Goal: Check status: Check status

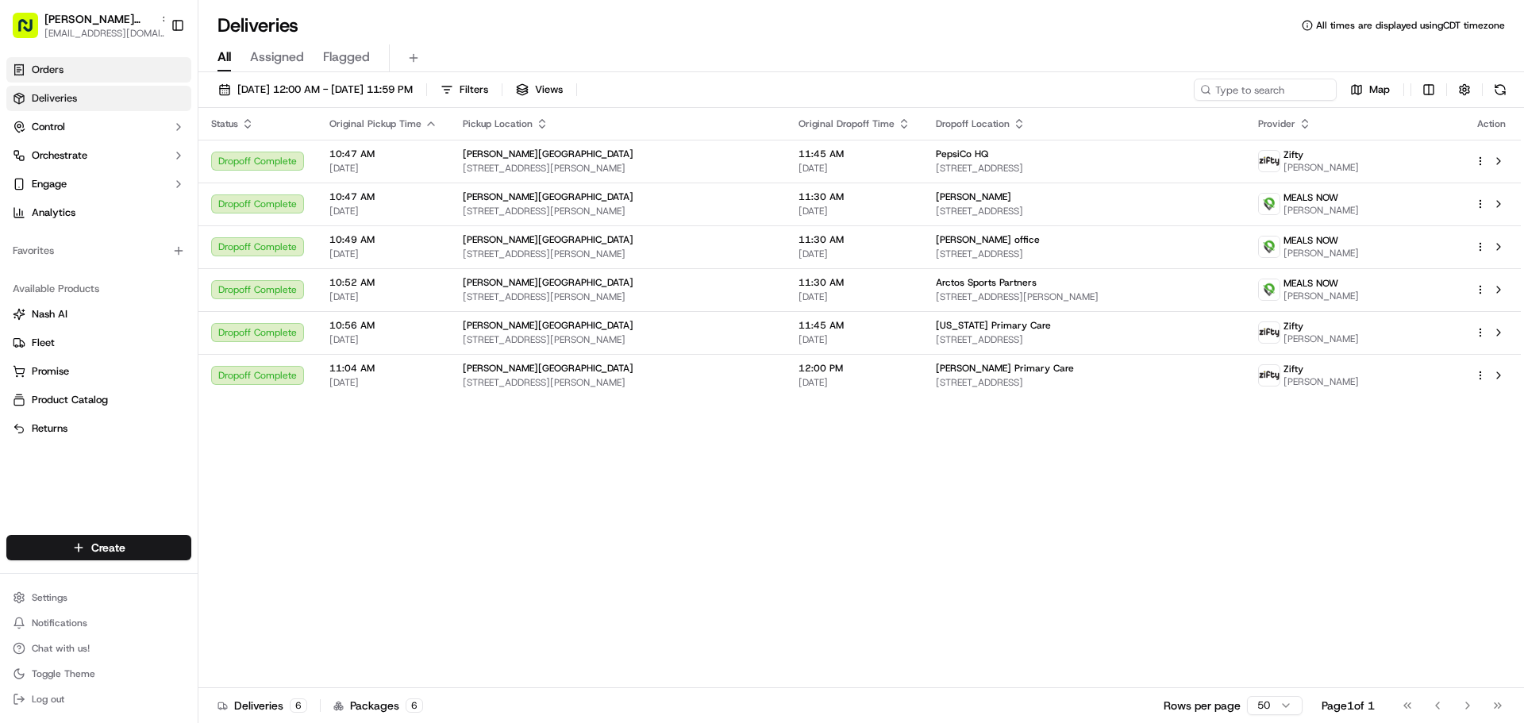
click at [93, 76] on link "Orders" at bounding box center [98, 69] width 185 height 25
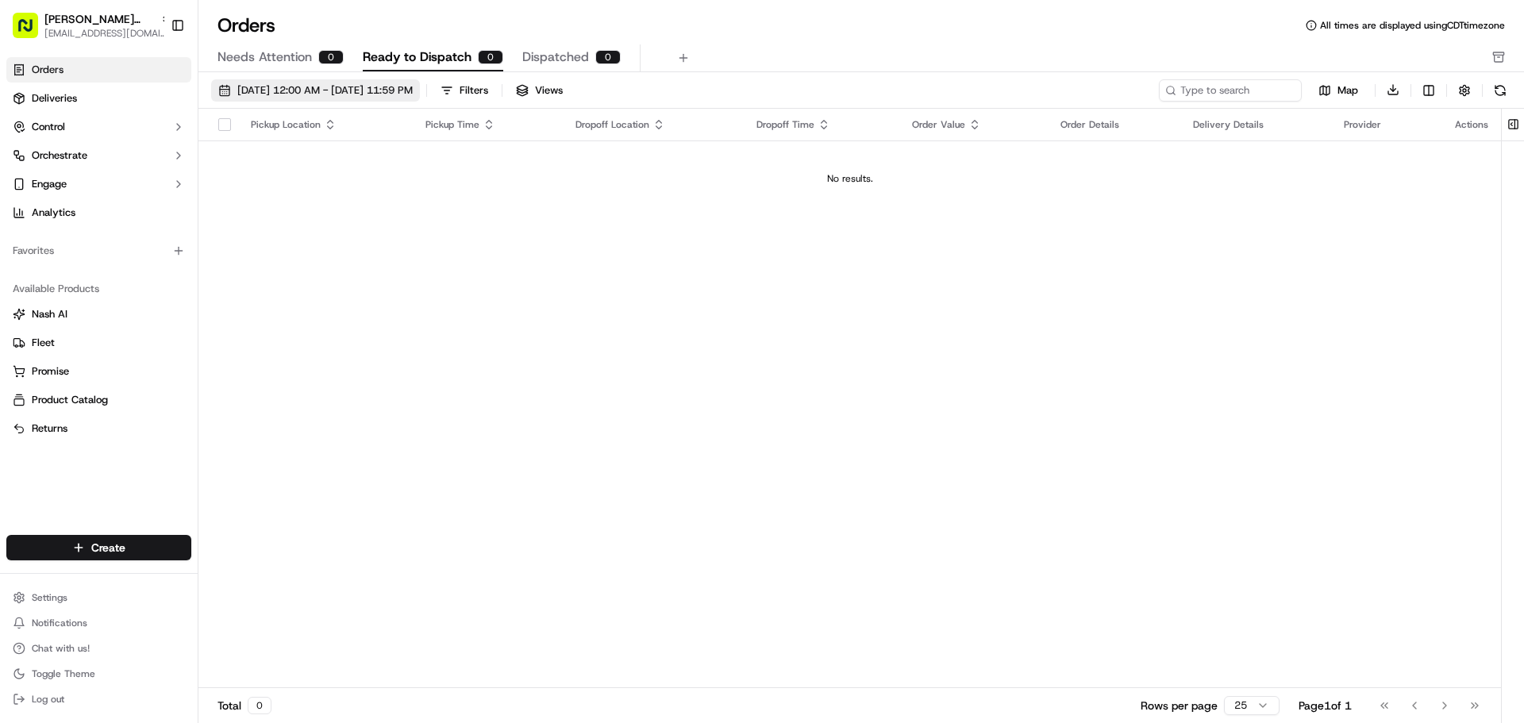
click at [223, 95] on button "[DATE] 12:00 AM - [DATE] 11:59 PM" at bounding box center [315, 90] width 209 height 22
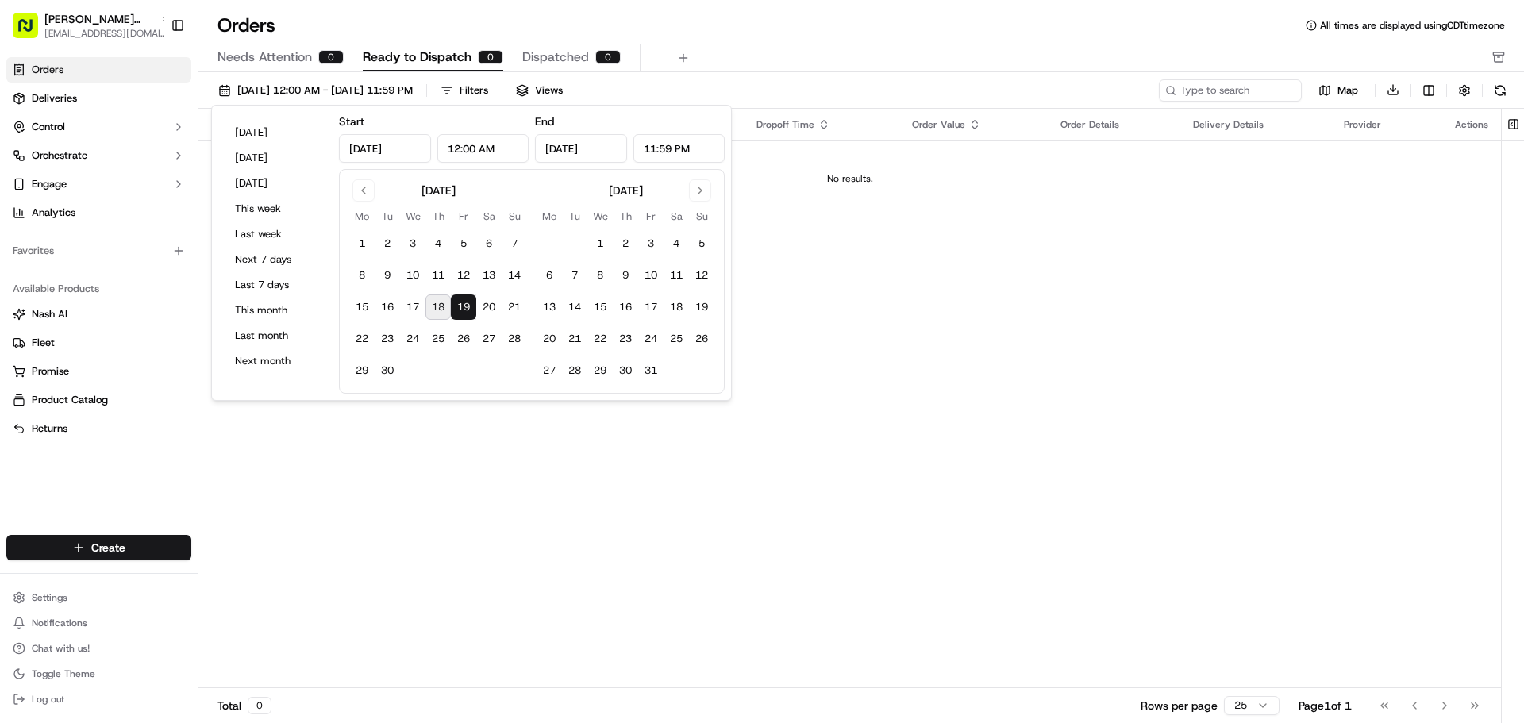
click at [461, 302] on button "19" at bounding box center [463, 307] width 25 height 25
click at [437, 487] on div "Pickup Location Pickup Time Dropoff Location Dropoff Time Order Value Order Det…" at bounding box center [849, 399] width 1303 height 580
